Goal: Task Accomplishment & Management: Manage account settings

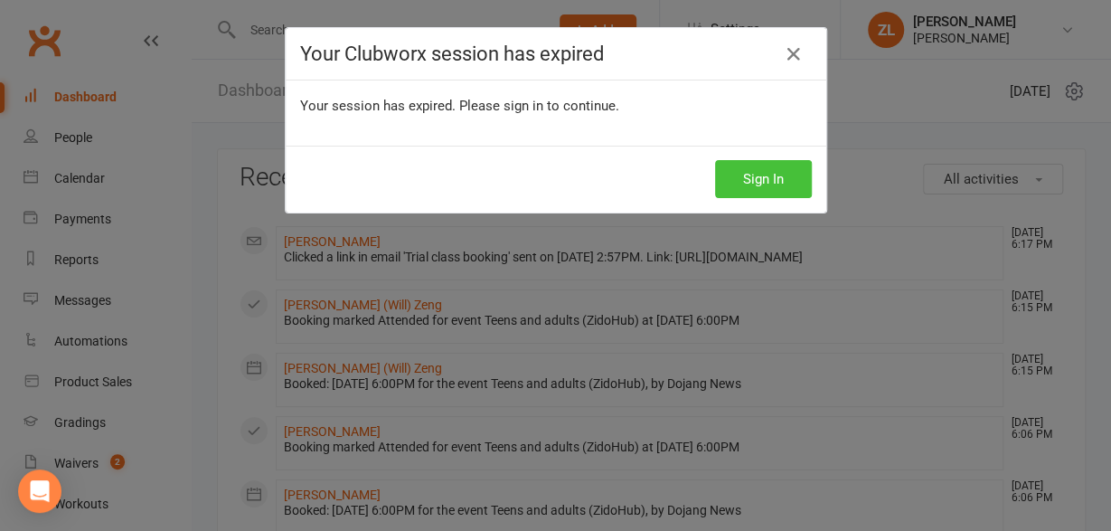
click at [744, 184] on button "Sign In" at bounding box center [763, 179] width 97 height 38
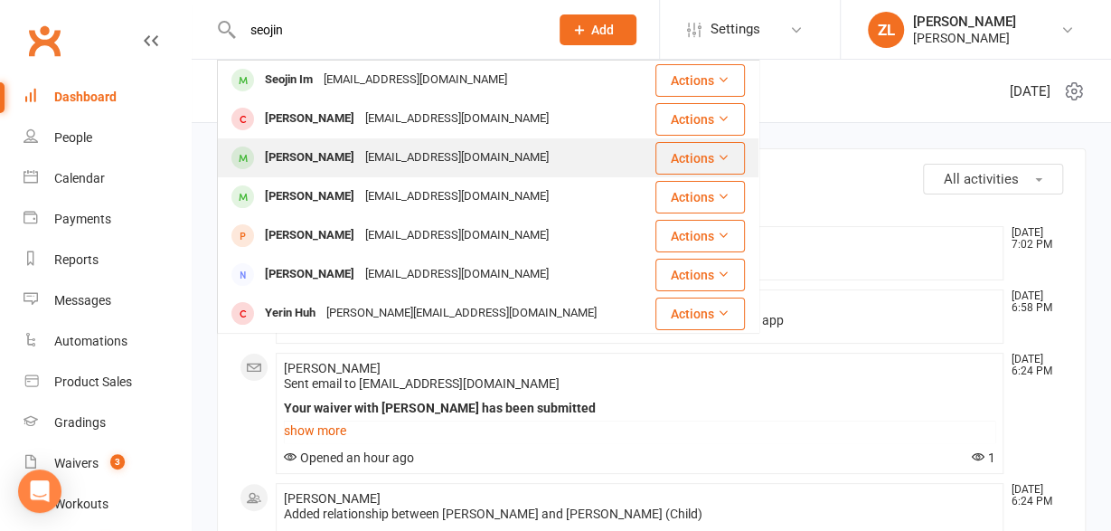
type input "seojin"
click at [297, 153] on div "Seojin Lee" at bounding box center [309, 158] width 100 height 26
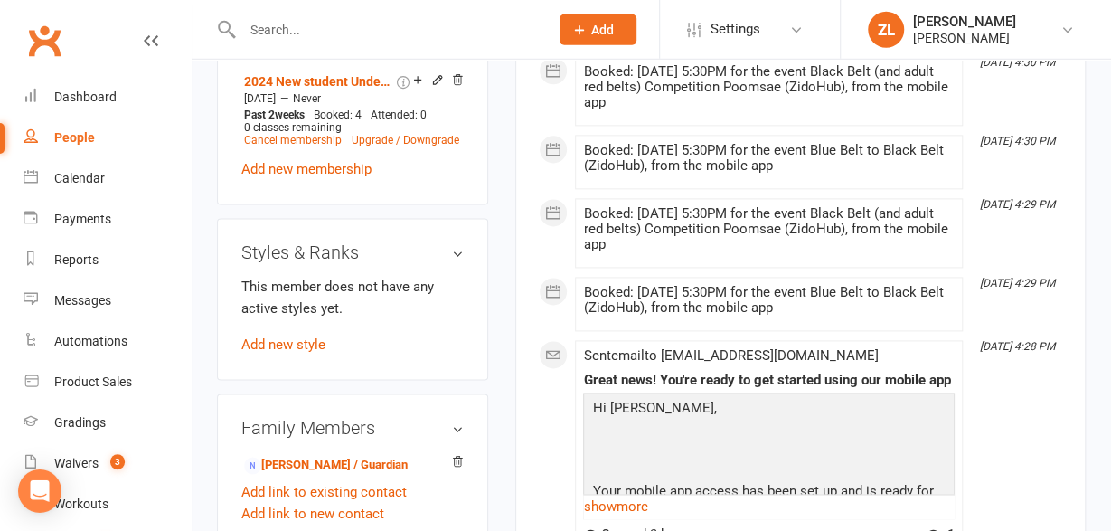
scroll to position [1097, 0]
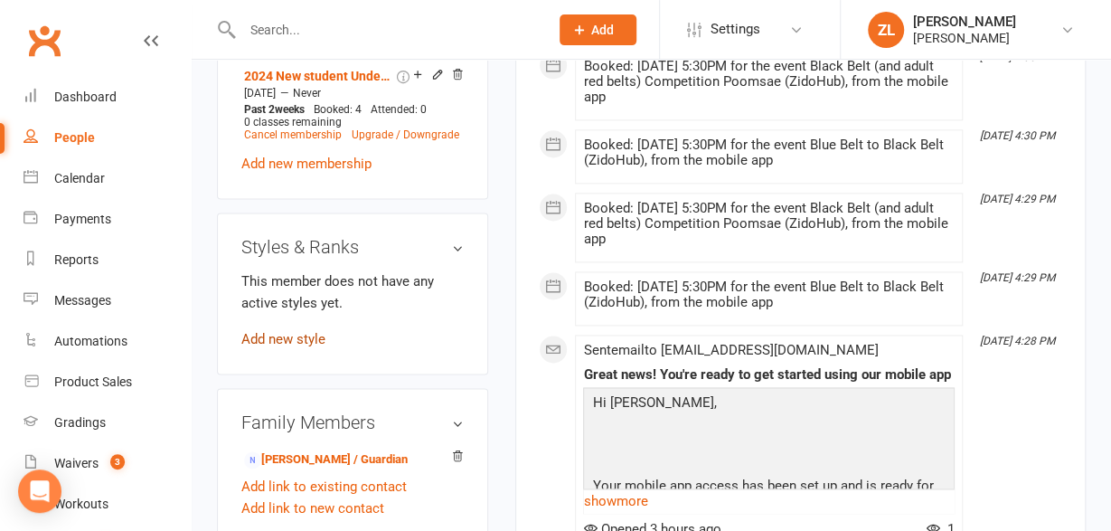
click at [277, 331] on link "Add new style" at bounding box center [283, 339] width 84 height 16
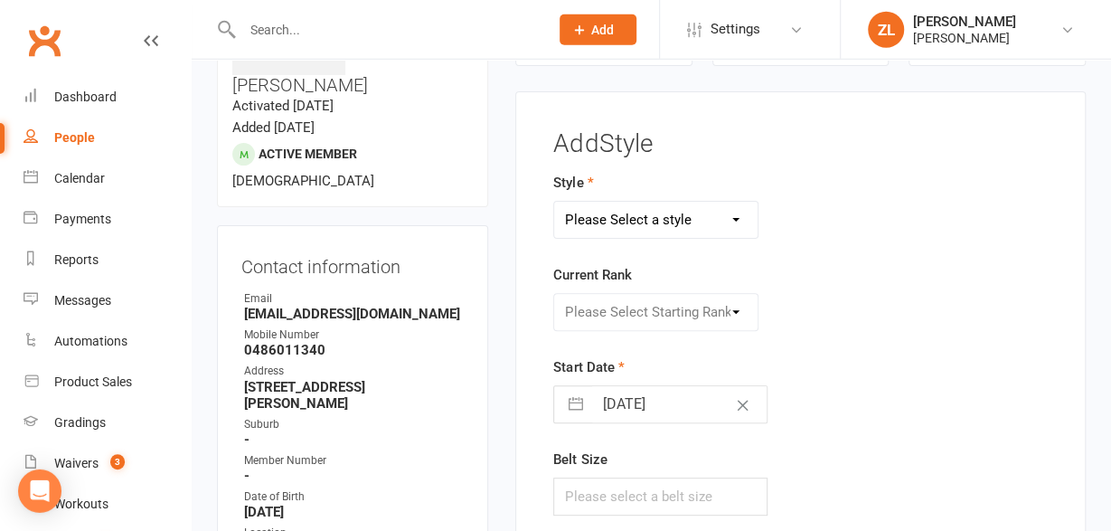
scroll to position [137, 0]
click at [554, 202] on select "Please Select a style Competition experience taekwondo" at bounding box center [655, 220] width 202 height 36
select select "609"
click option "taekwondo" at bounding box center [0, 0] width 0 height 0
click at [554, 295] on select "Please Select Starting Rank Fundamentals white 9 Kup Yellow tip 8 Kup Yellow 7 …" at bounding box center [655, 313] width 202 height 36
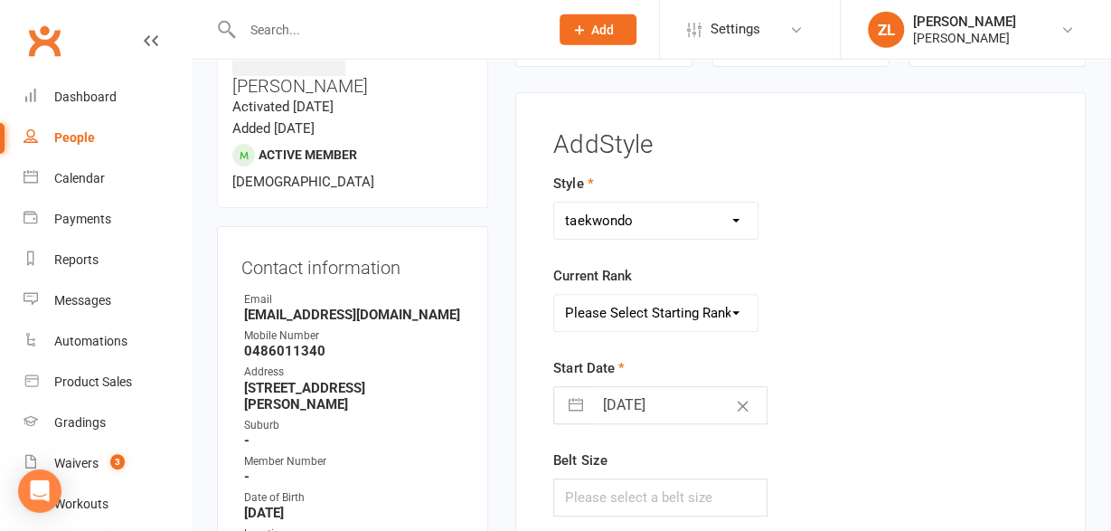
select select "5404"
click option "2nd dan" at bounding box center [0, 0] width 0 height 0
click at [643, 489] on input "text" at bounding box center [659, 497] width 213 height 38
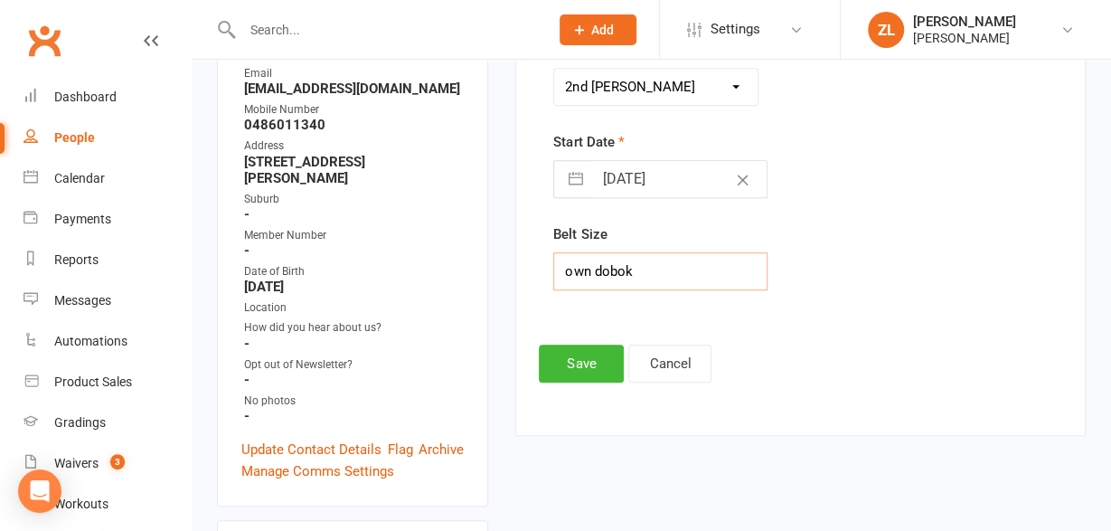
scroll to position [376, 0]
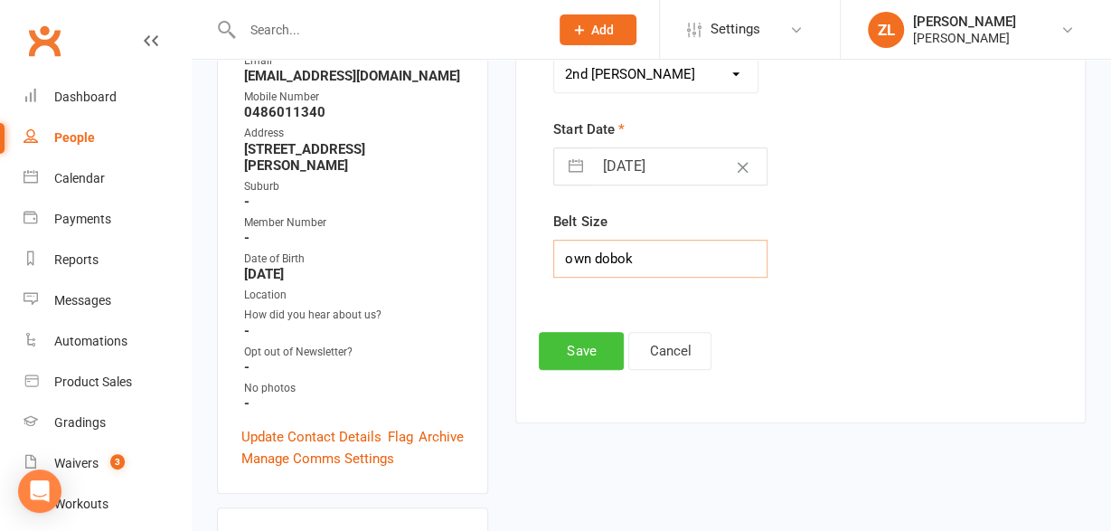
type input "own dobok"
click at [585, 343] on button "Save" at bounding box center [581, 351] width 85 height 38
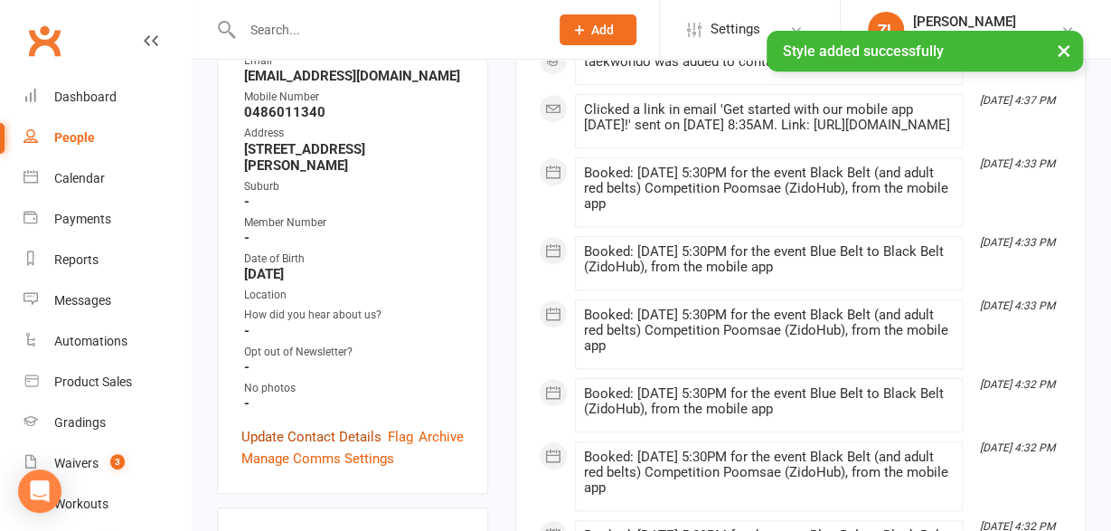
click at [312, 426] on link "Update Contact Details" at bounding box center [311, 437] width 140 height 22
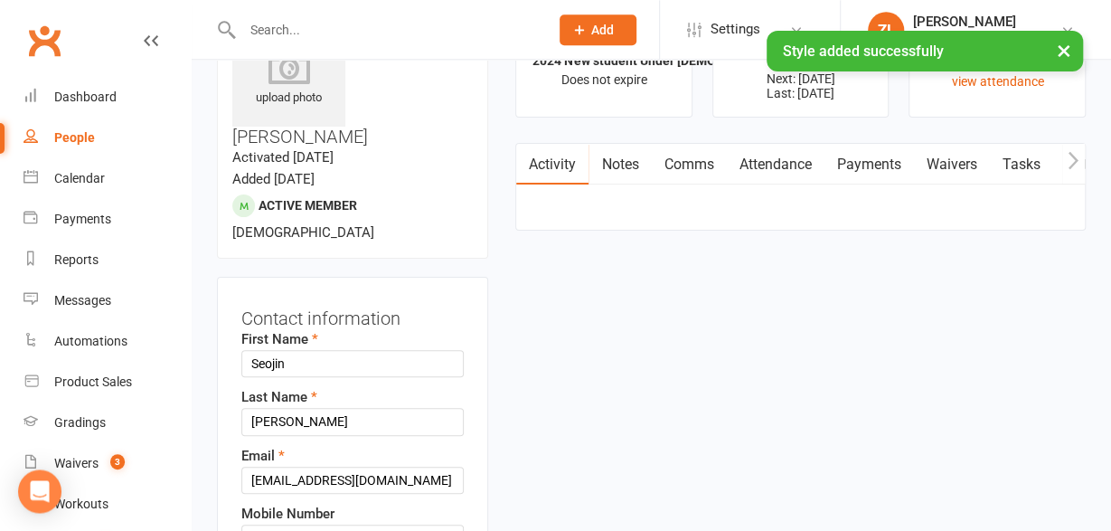
scroll to position [85, 0]
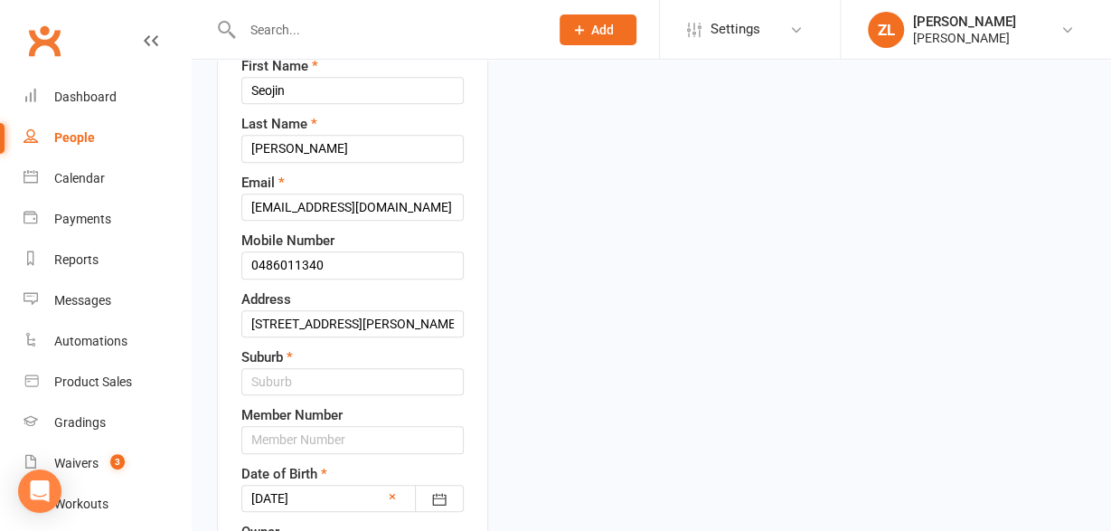
scroll to position [414, 0]
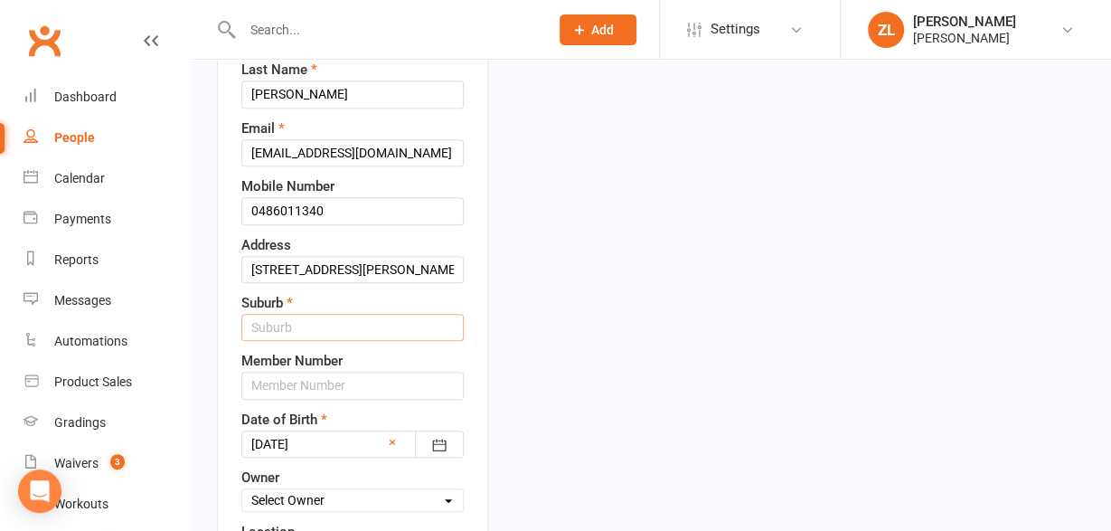
click at [315, 314] on input "text" at bounding box center [352, 327] width 222 height 27
type input "Chatswood"
click at [242, 490] on select "Select Owner Linda Li ZiChuan Lim Teens and Adults David Le Mixed Kids and Adul…" at bounding box center [352, 500] width 221 height 20
select select "3"
click option "David Le" at bounding box center [0, 0] width 0 height 0
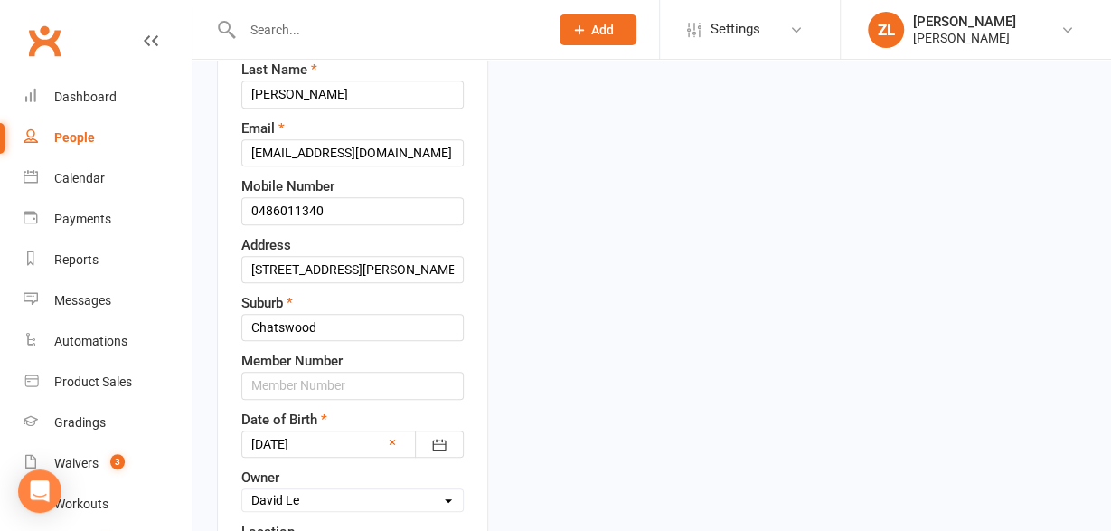
select select "11"
click option "Zido Hub Chatswood" at bounding box center [0, 0] width 0 height 0
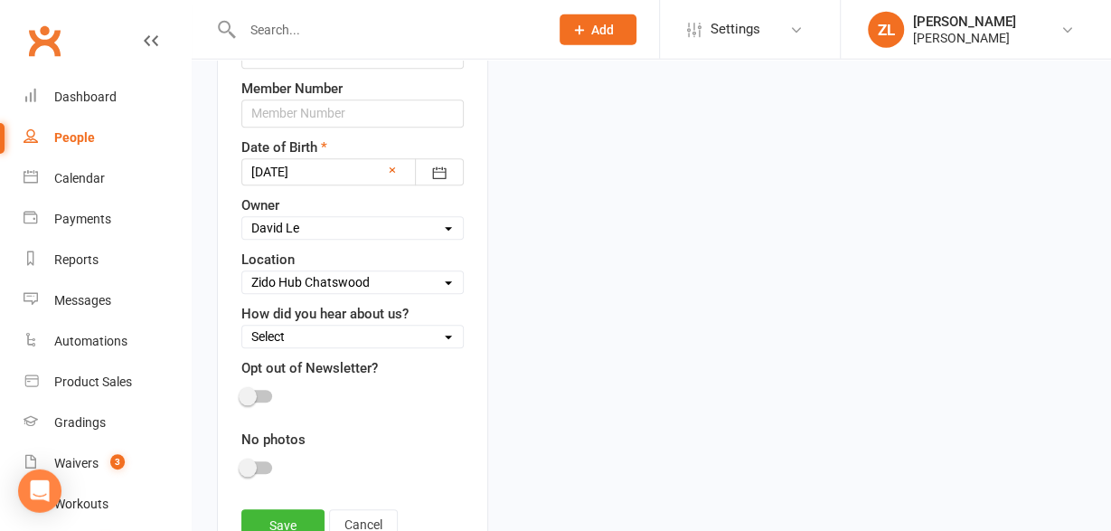
scroll to position [696, 0]
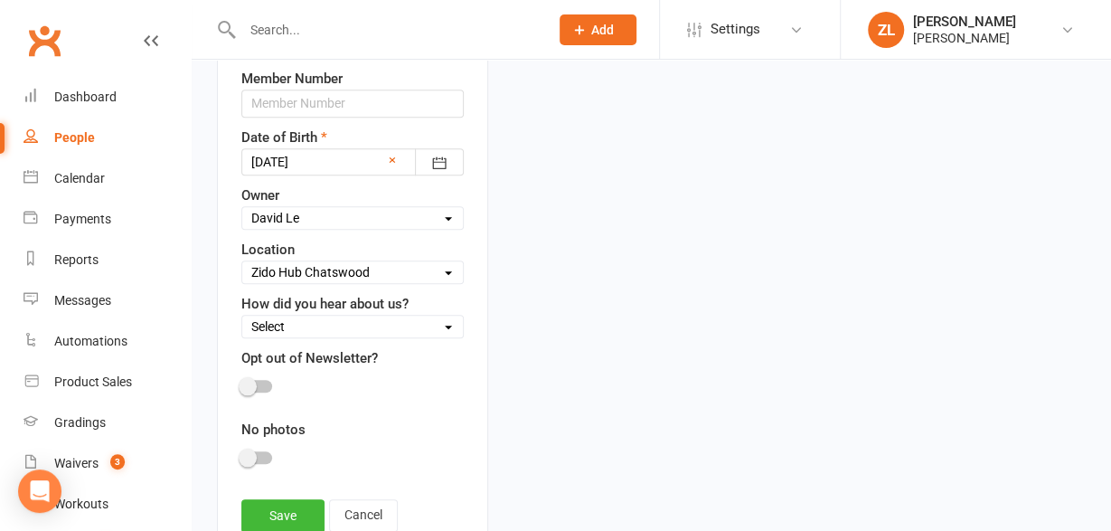
click at [242, 316] on select "Select Internet Search Social Media Friend Familiy member trains/trained with C…" at bounding box center [352, 326] width 221 height 20
select select "Social Media"
click option "Social Media" at bounding box center [0, 0] width 0 height 0
click at [289, 499] on link "Save" at bounding box center [282, 515] width 83 height 33
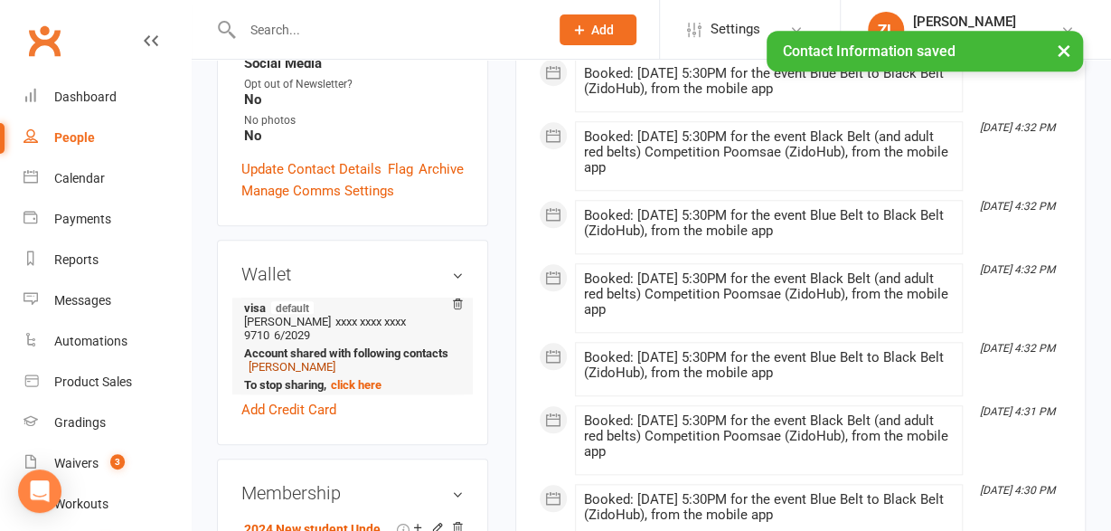
click at [278, 360] on link "Soojung Jang" at bounding box center [292, 367] width 87 height 14
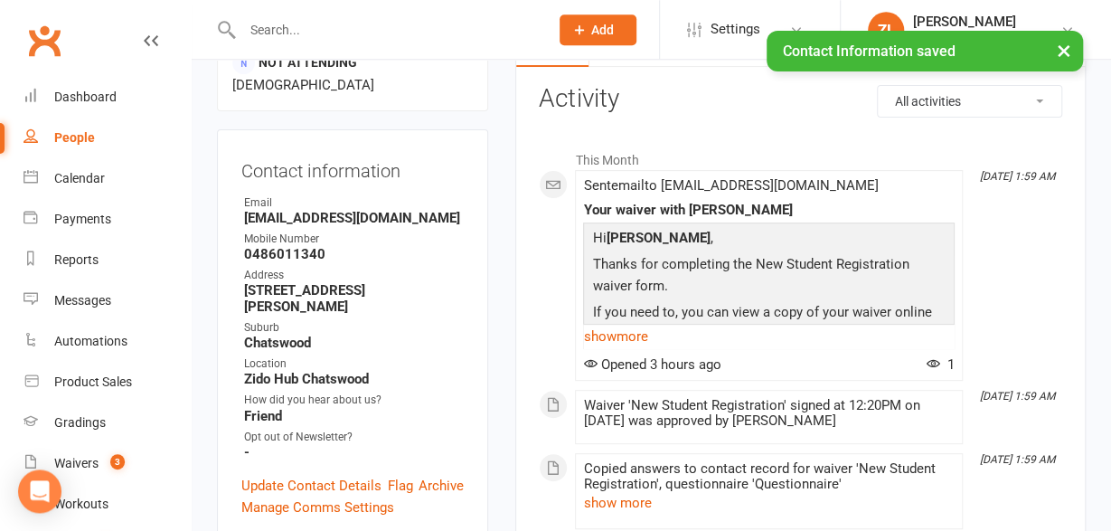
scroll to position [235, 0]
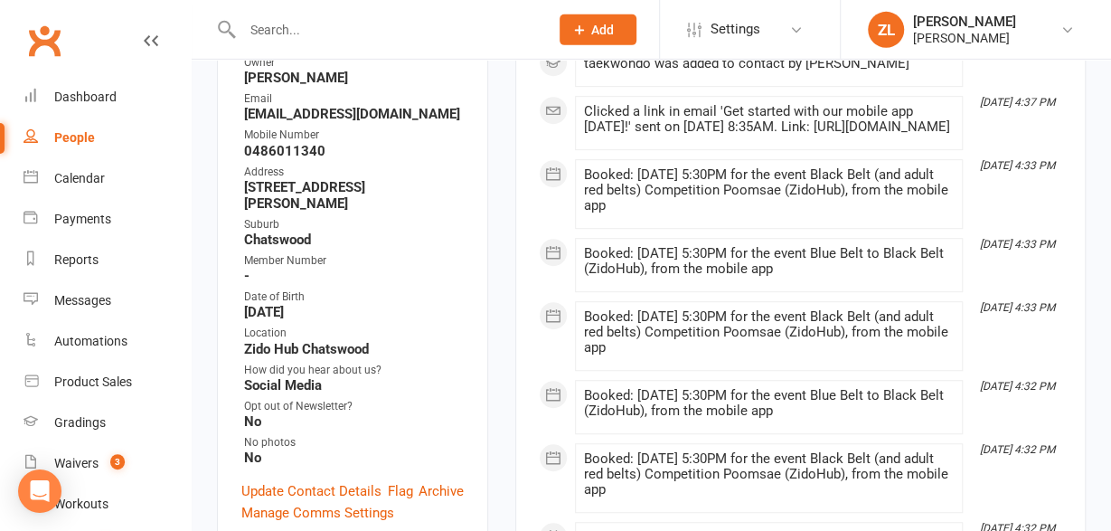
scroll to position [376, 0]
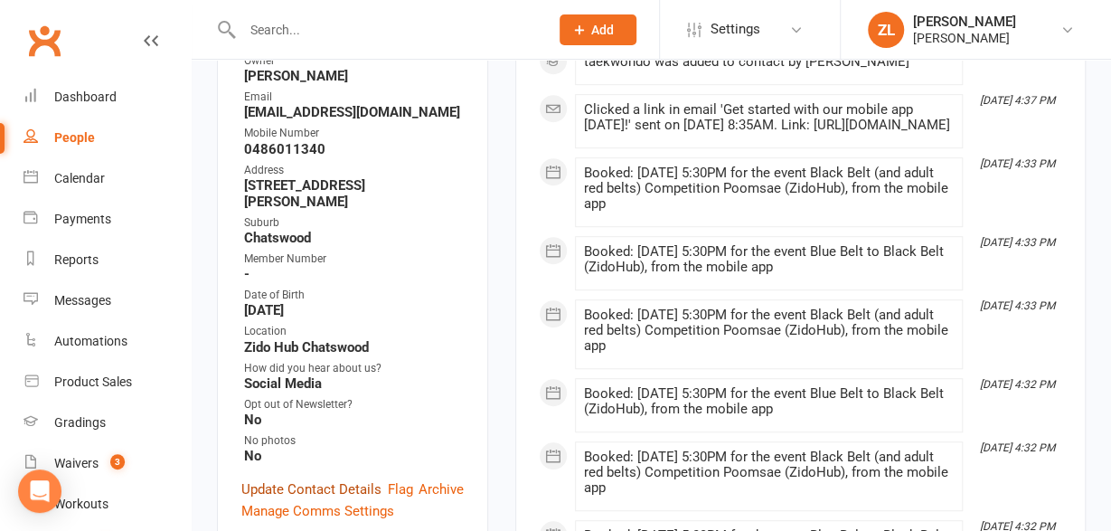
click at [340, 478] on link "Update Contact Details" at bounding box center [311, 489] width 140 height 22
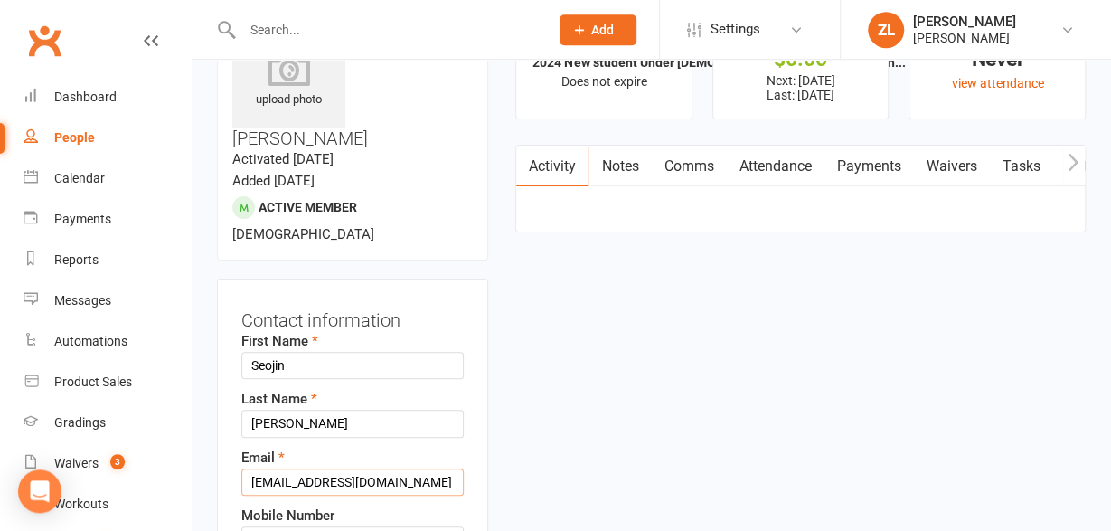
scroll to position [85, 0]
click at [419, 468] on input "amorfatii@naver.com" at bounding box center [352, 481] width 222 height 27
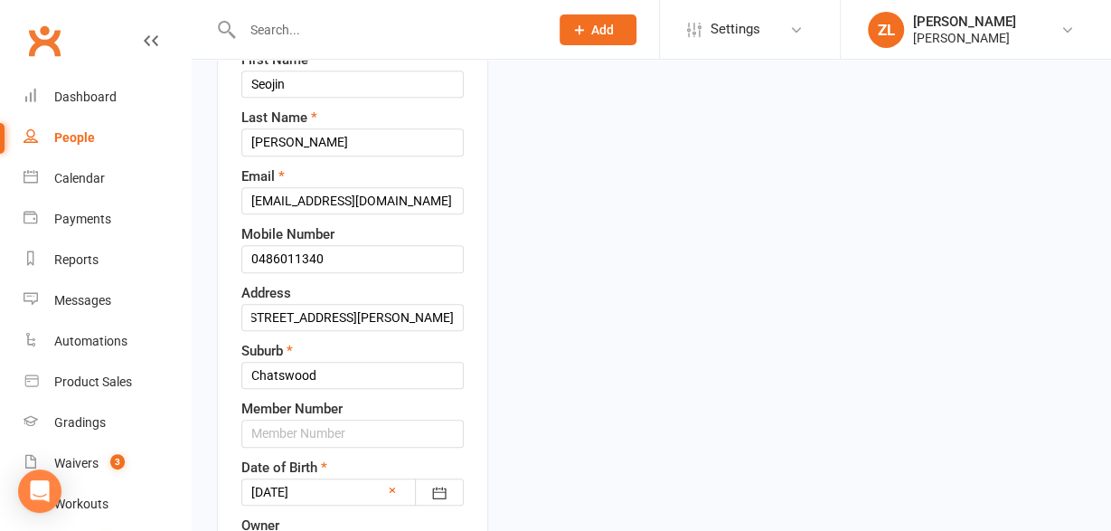
scroll to position [648, 0]
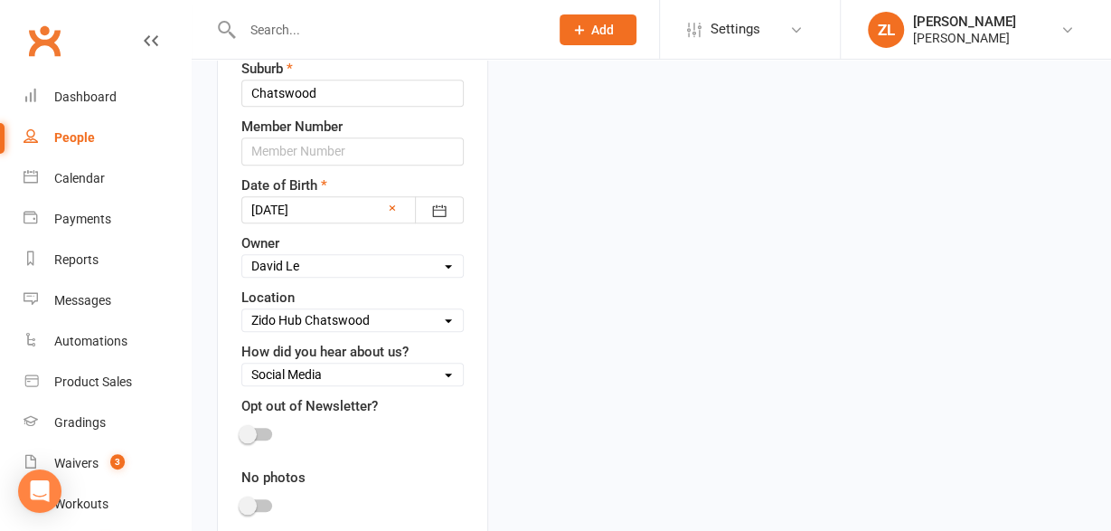
click at [362, 341] on label "How did you hear about us?" at bounding box center [324, 352] width 167 height 22
click at [242, 364] on select "Select Internet Search Social Media Friend Familiy member trains/trained with C…" at bounding box center [352, 374] width 221 height 20
select select "Friend"
click option "Friend" at bounding box center [0, 0] width 0 height 0
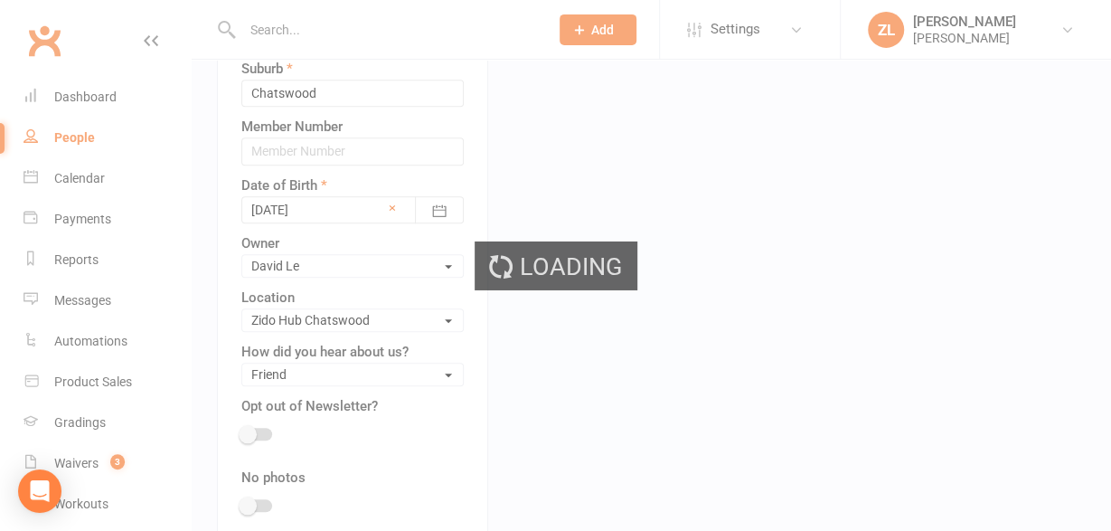
scroll to position [0, 45]
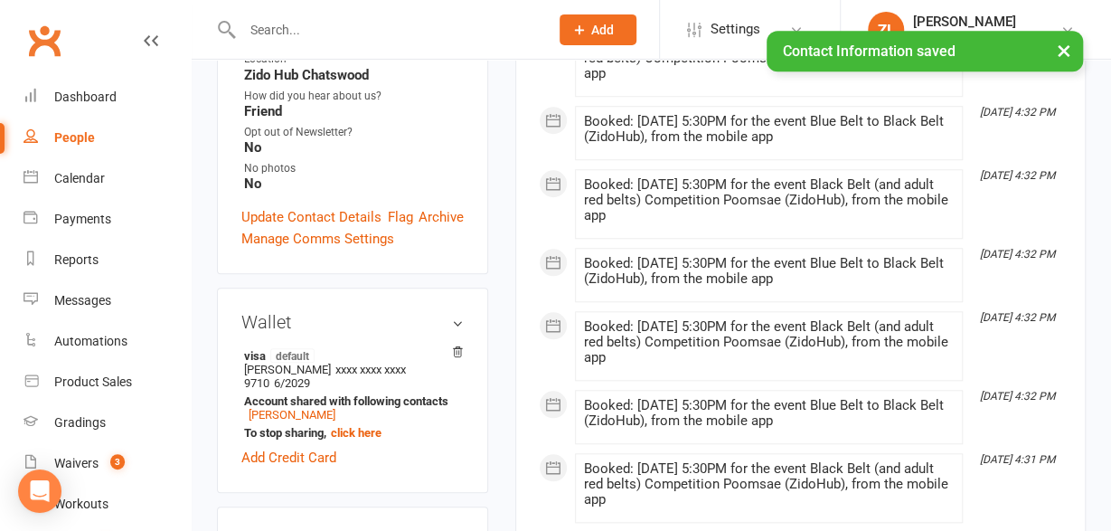
click at [52, 146] on link "People" at bounding box center [107, 138] width 167 height 41
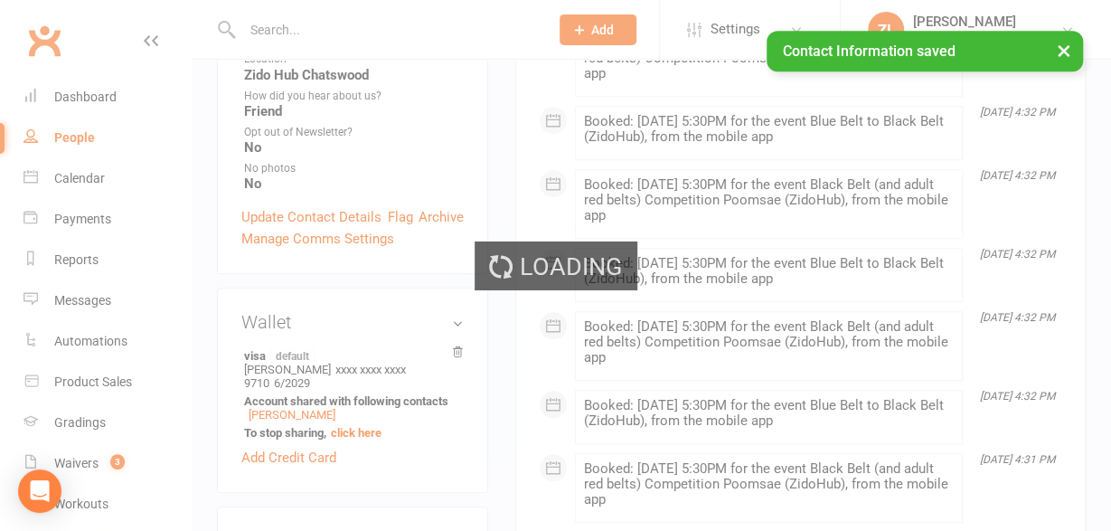
select select "100"
